Goal: Information Seeking & Learning: Learn about a topic

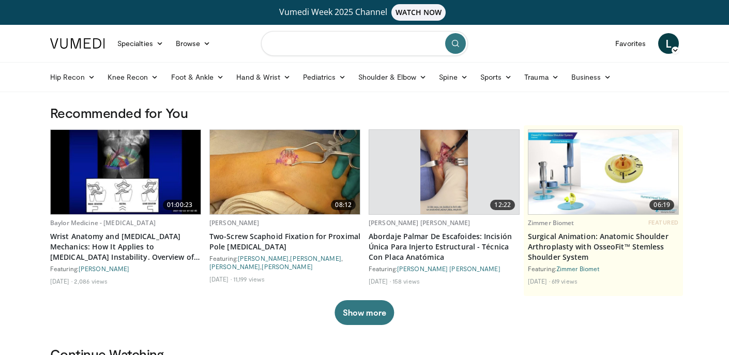
click at [319, 49] on input "Search topics, interventions" at bounding box center [364, 43] width 207 height 25
type input "**********"
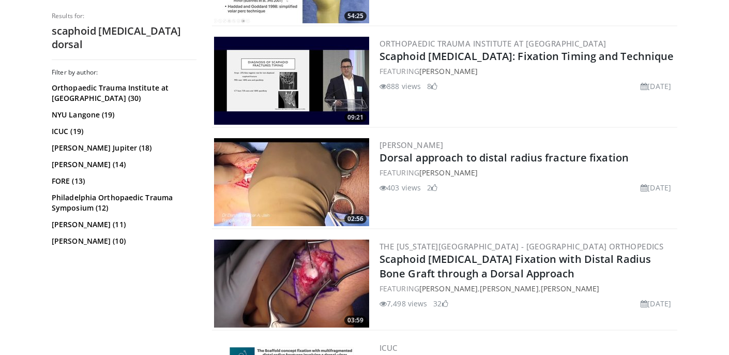
scroll to position [569, 0]
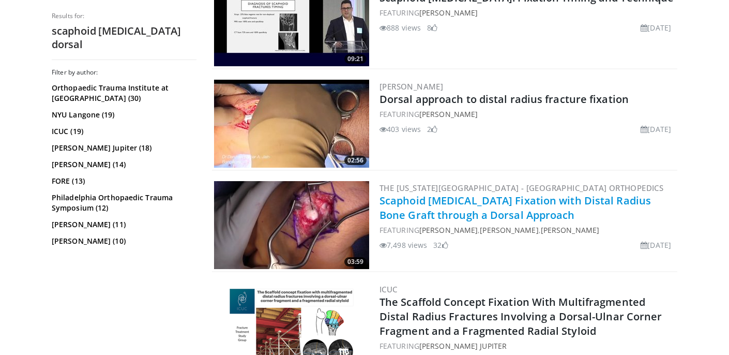
click at [485, 202] on link "Scaphoid Nonunion Fixation with Distal Radius Bone Graft through a Dorsal Appro…" at bounding box center [514, 207] width 271 height 28
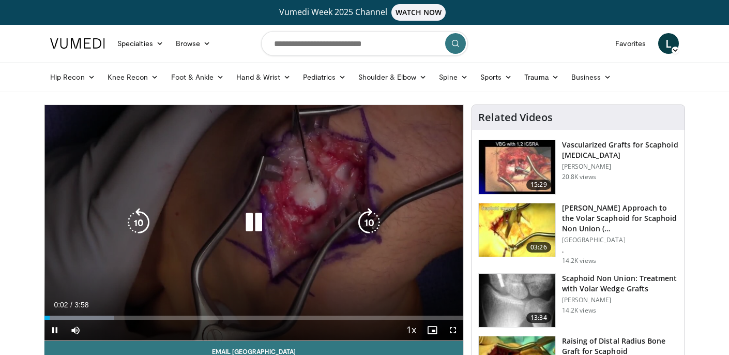
scroll to position [52, 0]
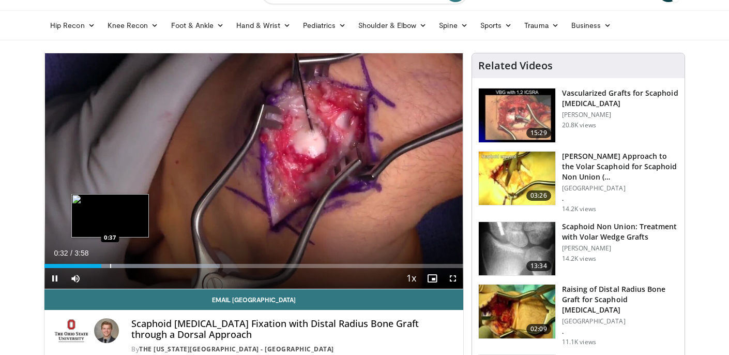
click at [110, 264] on div "Progress Bar" at bounding box center [110, 266] width 1 height 4
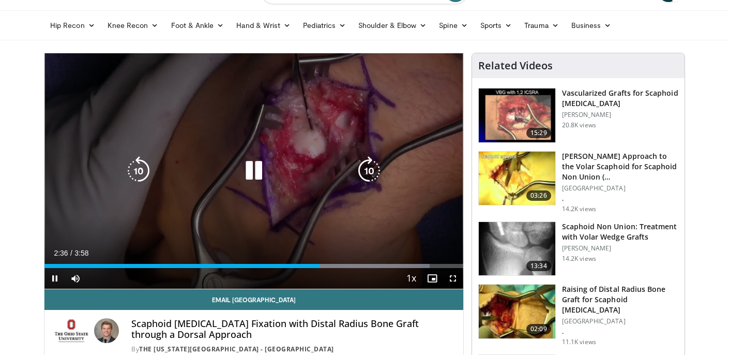
drag, startPoint x: 257, startPoint y: 174, endPoint x: 264, endPoint y: 169, distance: 8.9
click at [257, 174] on icon "Video Player" at bounding box center [253, 170] width 29 height 29
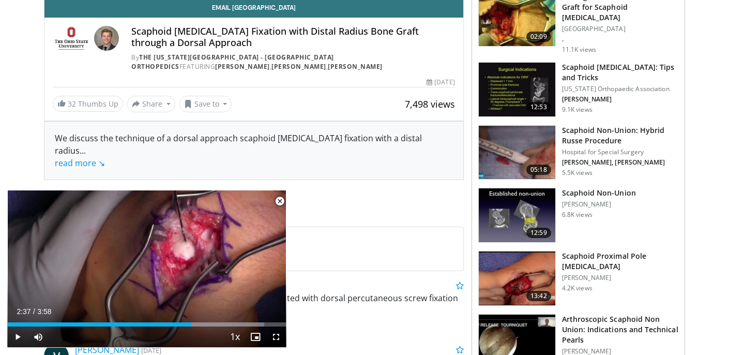
scroll to position [414, 0]
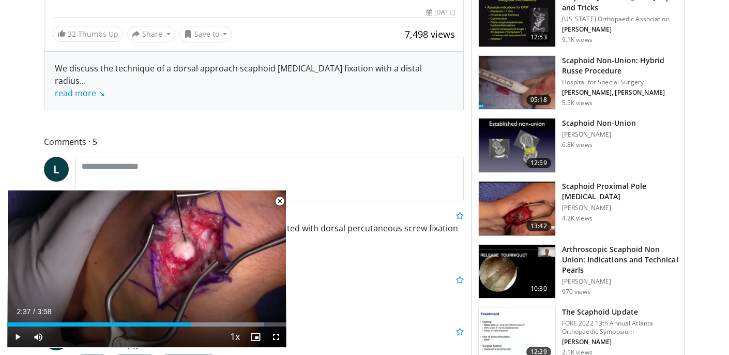
click at [587, 181] on h3 "Scaphoid Proximal Pole [MEDICAL_DATA]" at bounding box center [620, 191] width 116 height 21
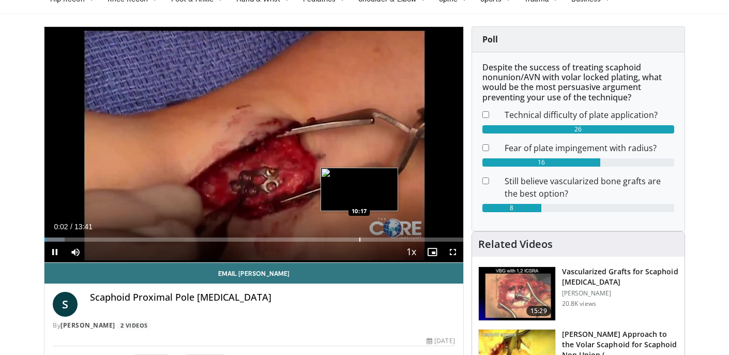
scroll to position [103, 0]
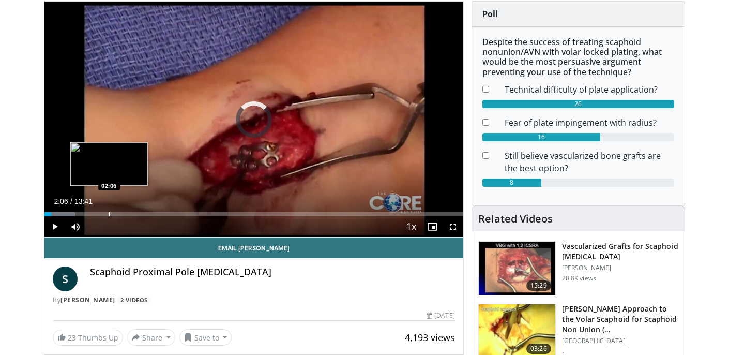
click at [109, 212] on div "Progress Bar" at bounding box center [109, 214] width 1 height 4
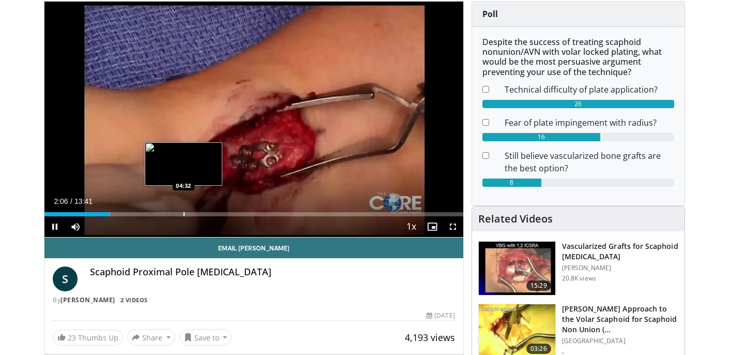
click at [183, 209] on div "Loaded : 15.84% 02:06 04:32" at bounding box center [253, 211] width 419 height 10
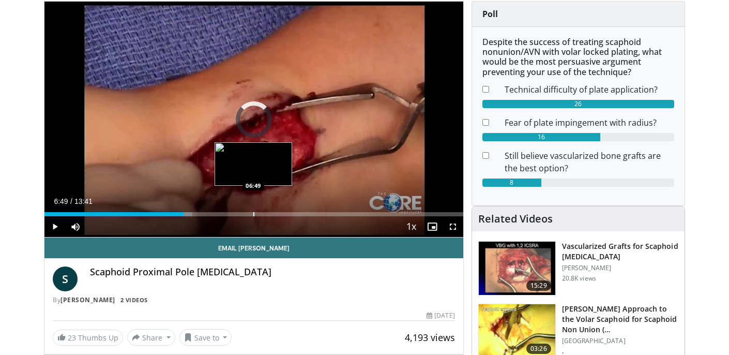
click at [253, 210] on div "Loaded : 35.35% 04:33 06:49" at bounding box center [253, 211] width 419 height 10
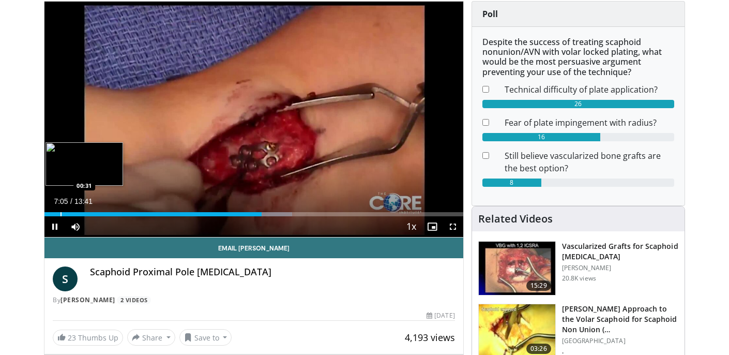
click at [60, 210] on div "Loaded : 59.18% 07:05 00:31" at bounding box center [253, 211] width 419 height 10
click at [55, 213] on div "Progress Bar" at bounding box center [55, 214] width 1 height 4
click at [66, 213] on div "Progress Bar" at bounding box center [65, 214] width 1 height 4
click at [62, 215] on div "Progress Bar" at bounding box center [62, 214] width 1 height 4
click at [58, 215] on div "Progress Bar" at bounding box center [58, 214] width 1 height 4
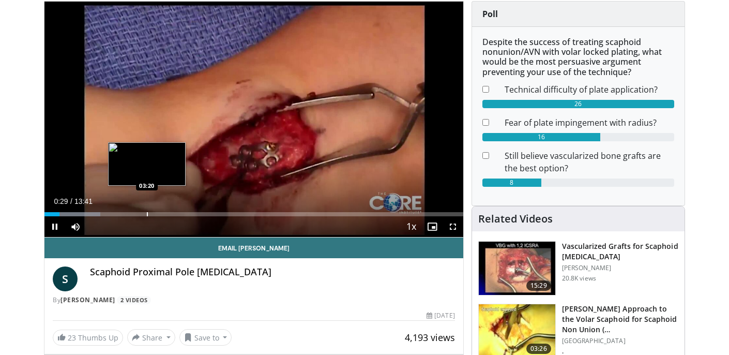
click at [146, 215] on div "Loaded : 13.28% 00:29 03:20" at bounding box center [253, 214] width 419 height 4
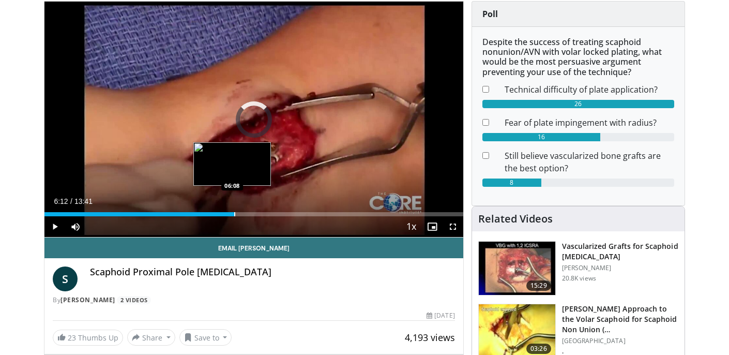
click at [234, 212] on div "Progress Bar" at bounding box center [234, 214] width 1 height 4
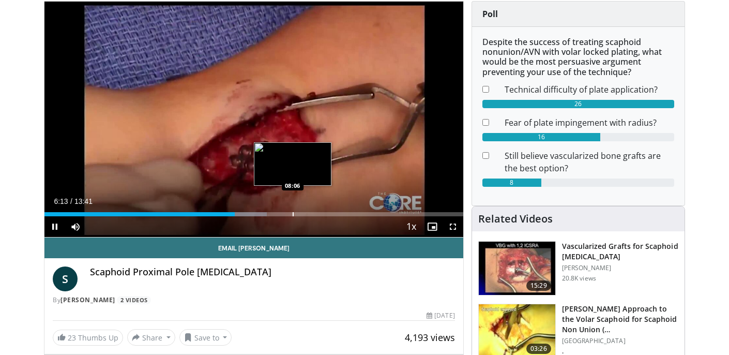
click at [293, 216] on div "Progress Bar" at bounding box center [293, 214] width 1 height 4
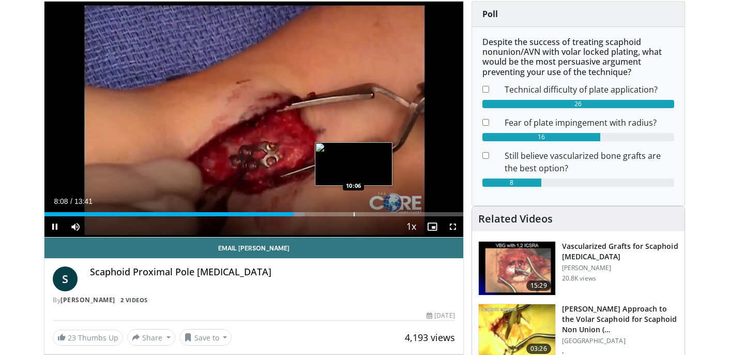
click at [354, 215] on div "Progress Bar" at bounding box center [354, 214] width 1 height 4
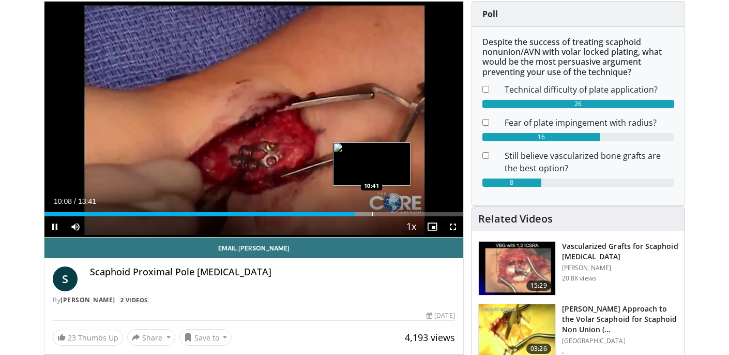
click at [372, 215] on div "Progress Bar" at bounding box center [372, 214] width 1 height 4
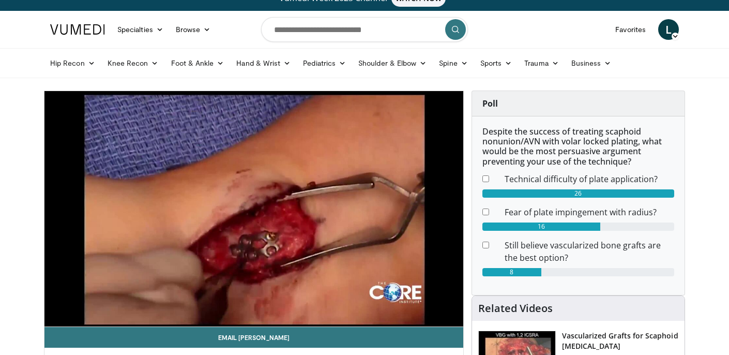
scroll to position [0, 0]
